Goal: Find specific page/section: Find specific page/section

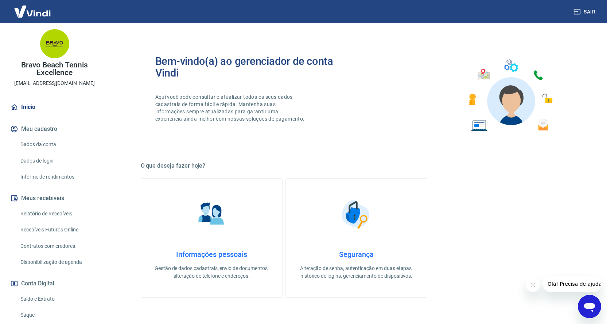
click at [45, 211] on link "Relatório de Recebíveis" at bounding box center [59, 213] width 83 height 15
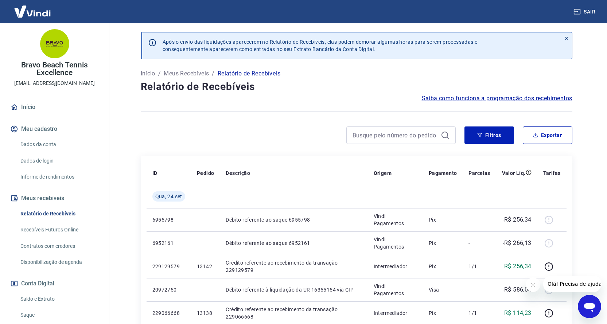
click at [45, 298] on link "Saldo e Extrato" at bounding box center [59, 299] width 83 height 15
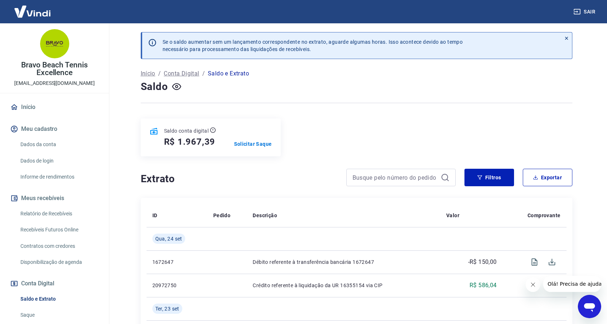
click at [58, 226] on link "Recebíveis Futuros Online" at bounding box center [59, 229] width 83 height 15
